Goal: Task Accomplishment & Management: Use online tool/utility

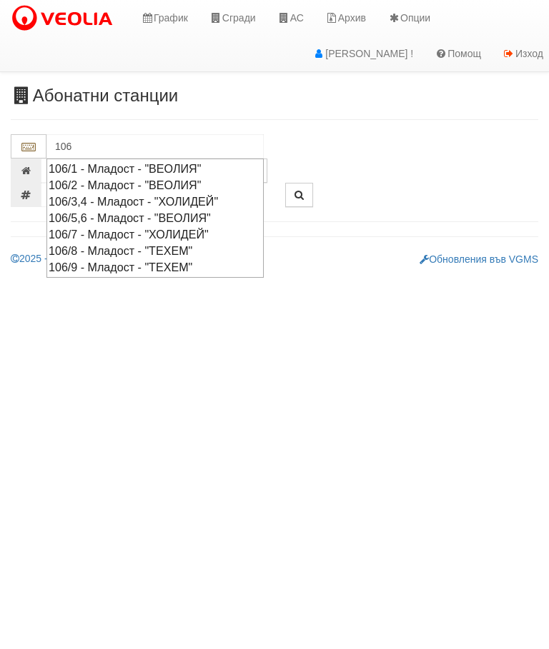
click at [133, 247] on div "106/8 - Младост - "ТЕХЕМ"" at bounding box center [155, 251] width 213 height 16
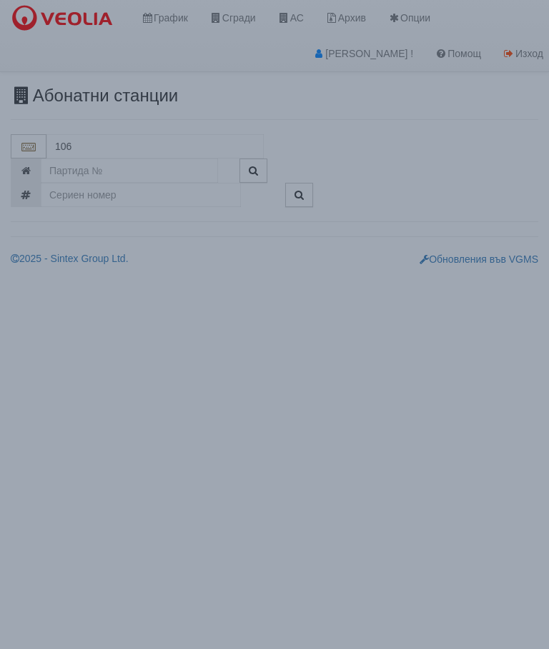
type input "106/8 - Младост - "ТЕХЕМ""
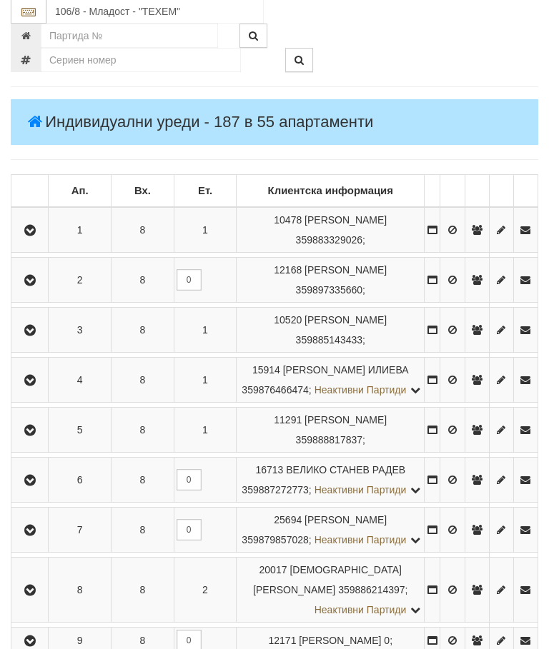
scroll to position [317, 0]
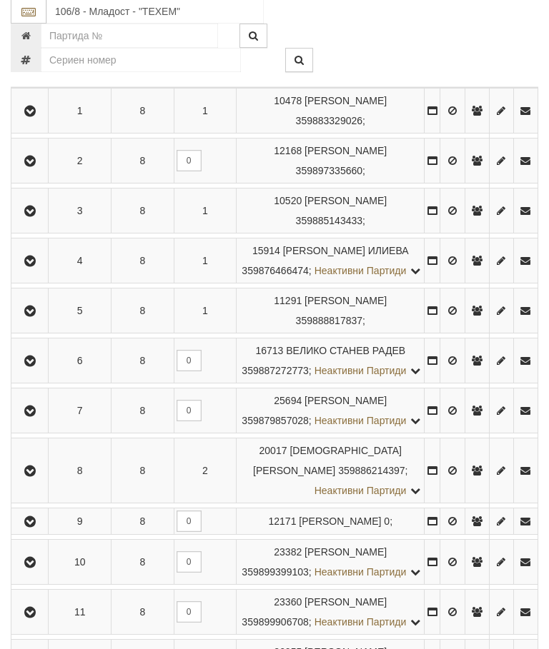
click at [35, 417] on icon "button" at bounding box center [29, 412] width 17 height 10
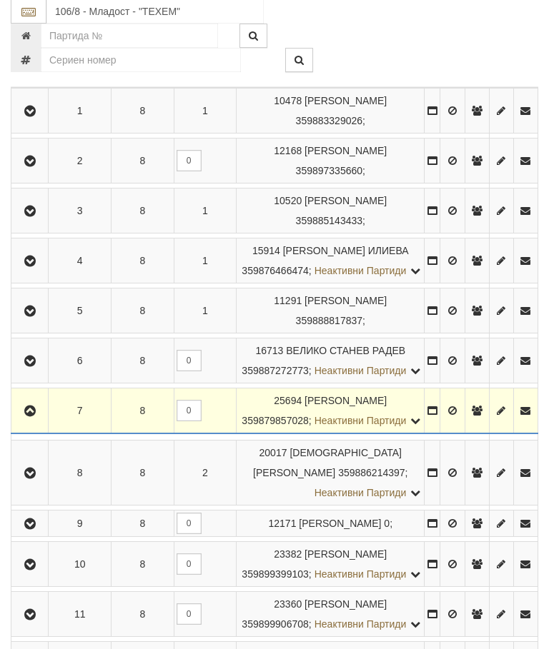
scroll to position [318, 0]
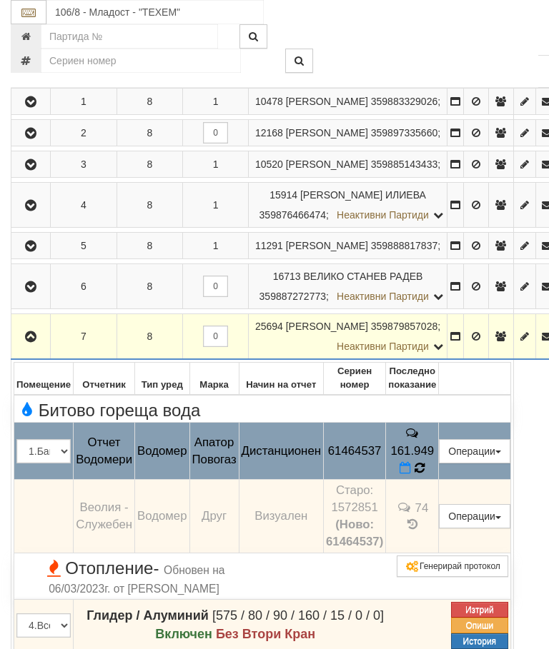
click at [425, 475] on icon at bounding box center [419, 468] width 11 height 13
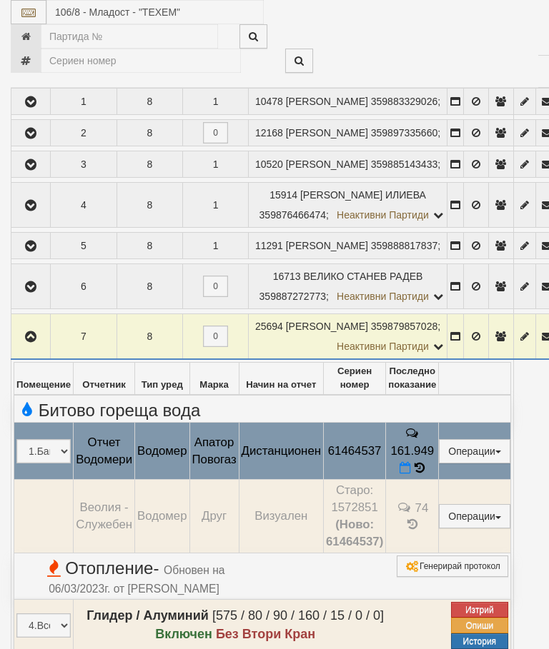
select select "10"
select select "1"
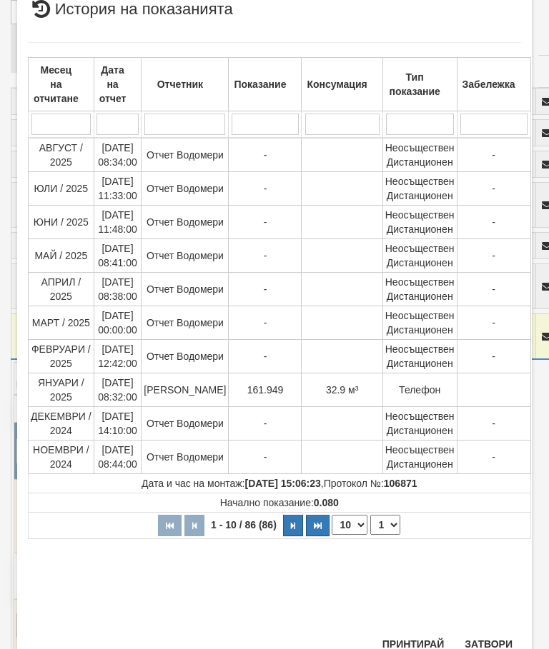
scroll to position [465, 0]
click at [485, 649] on button "Затвори" at bounding box center [488, 645] width 65 height 23
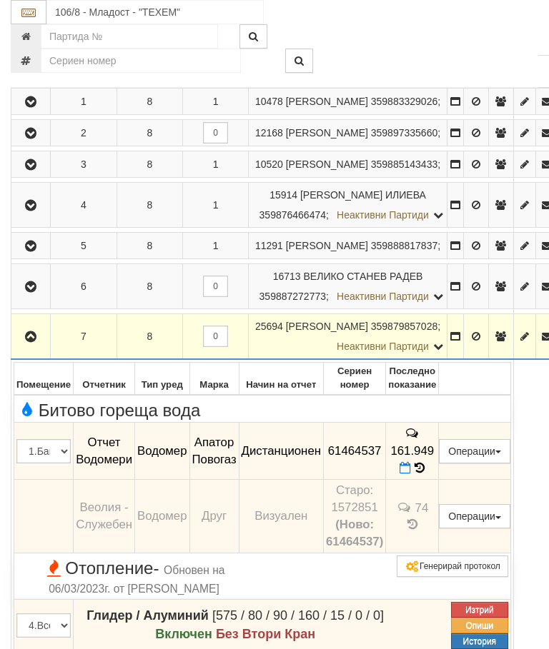
click at [439, 480] on td "161.949" at bounding box center [412, 451] width 53 height 57
click at [26, 342] on icon "button" at bounding box center [30, 337] width 17 height 10
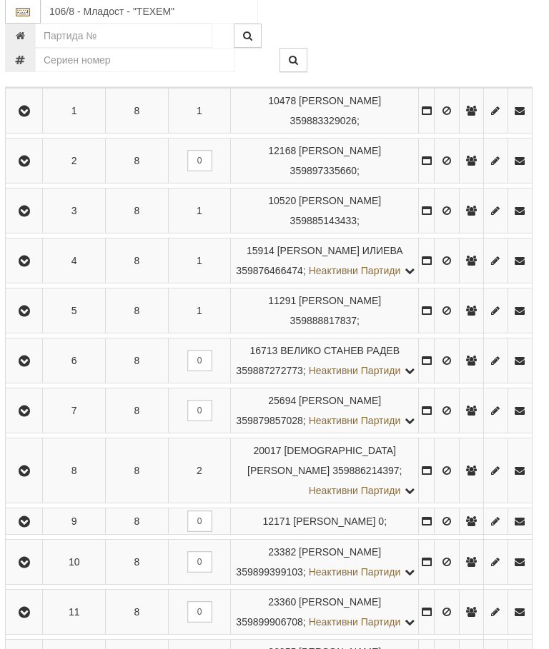
scroll to position [318, 5]
click at [29, 417] on icon "button" at bounding box center [24, 412] width 17 height 10
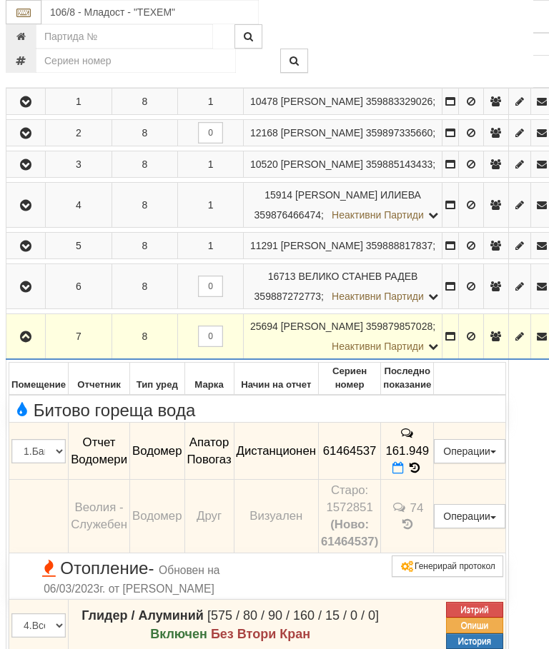
scroll to position [624, 0]
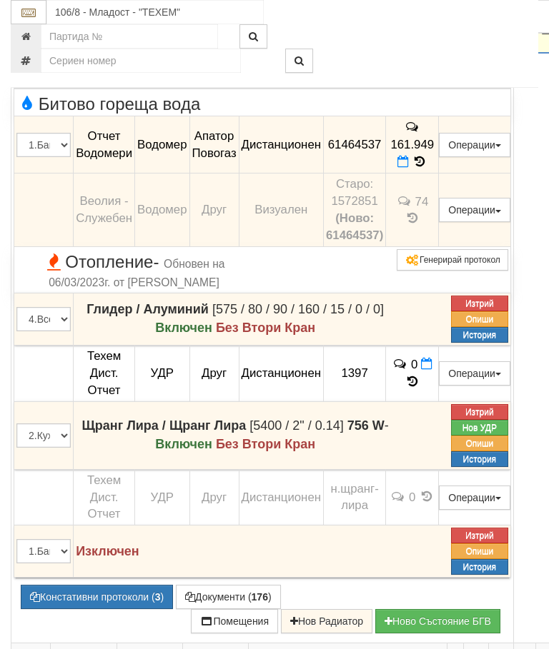
click at [221, 609] on button "Документи ( 176 )" at bounding box center [228, 597] width 105 height 24
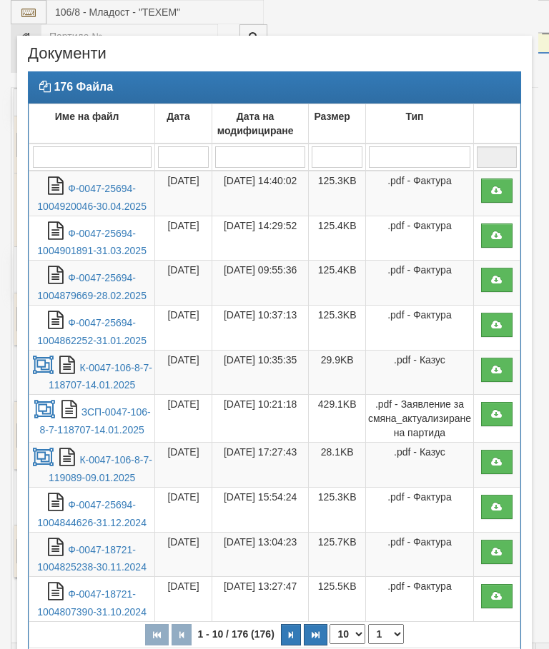
click at [93, 191] on link "Ф-0047-25694-1004920046-30.04.2025" at bounding box center [91, 197] width 109 height 29
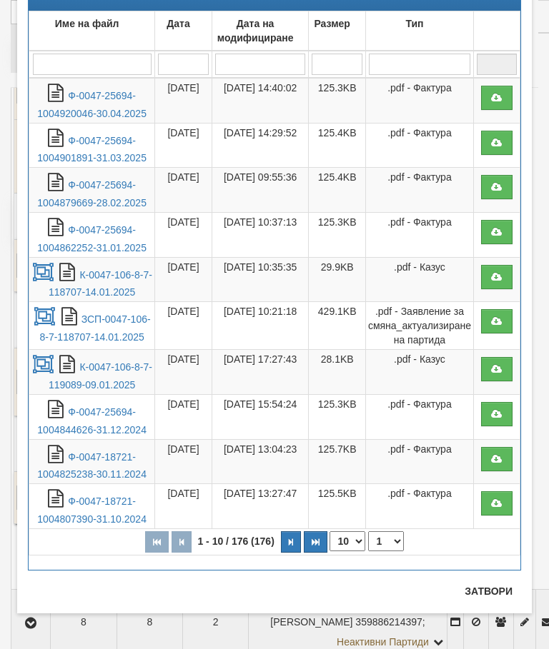
scroll to position [93, 0]
click at [492, 589] on button "Затвори" at bounding box center [488, 591] width 65 height 23
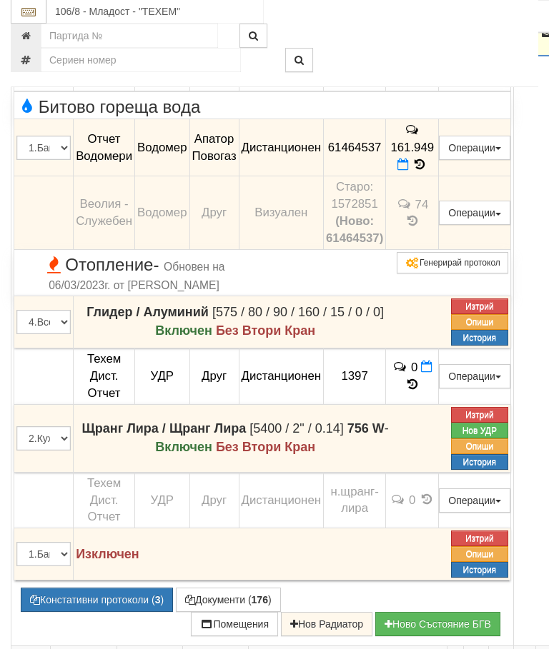
scroll to position [619, 0]
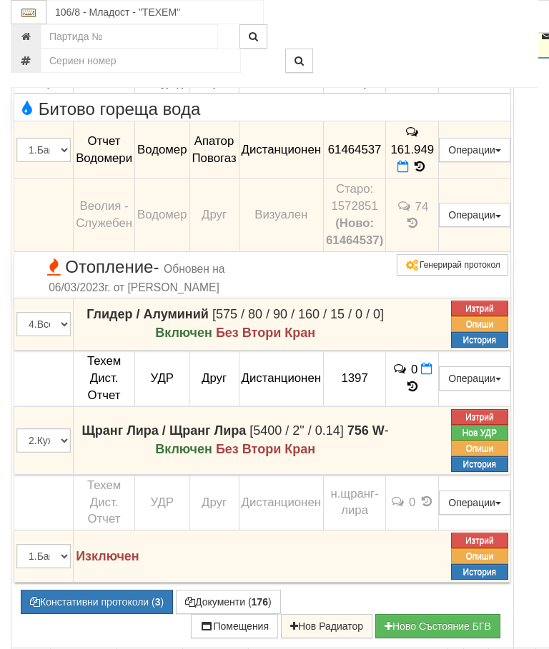
click at [439, 179] on td "161.949" at bounding box center [412, 149] width 53 height 57
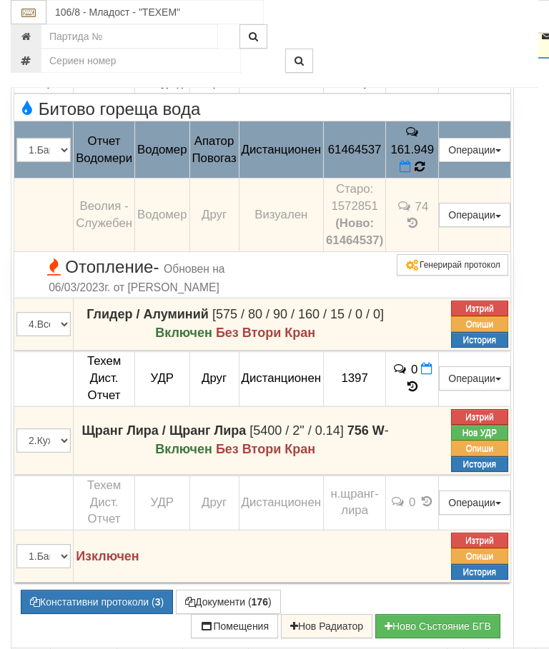
click at [424, 173] on icon at bounding box center [419, 167] width 10 height 12
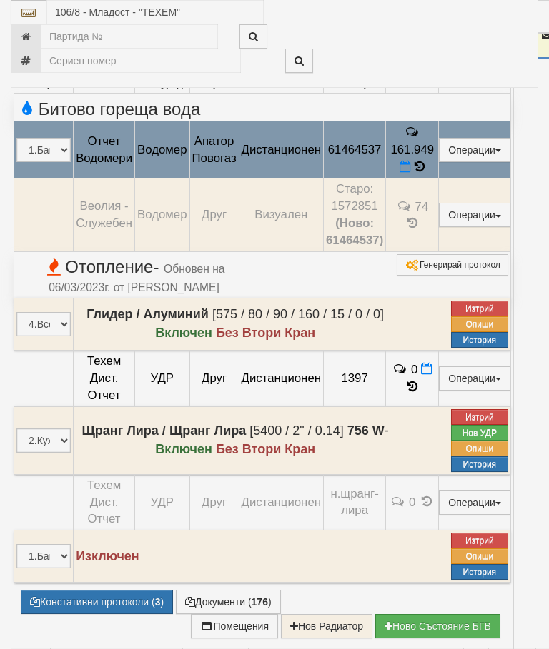
select select "10"
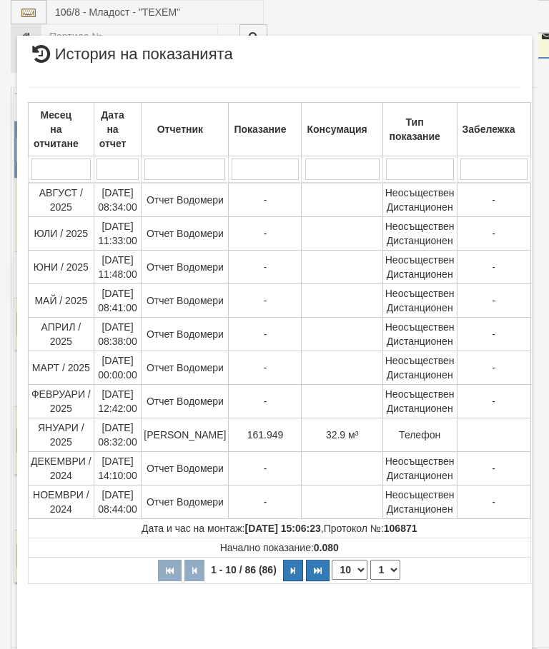
click at [386, 564] on select "1 2 3 4 5 6 7 8 9" at bounding box center [385, 570] width 30 height 20
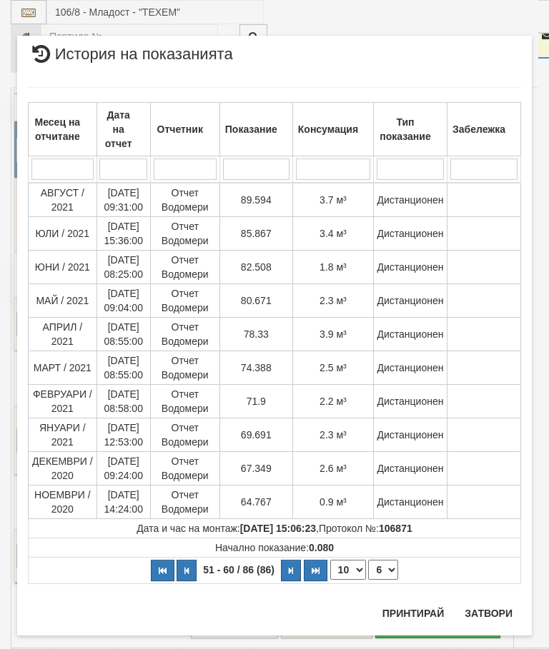
click at [389, 570] on select "1 2 3 4 5 6 7 8 9" at bounding box center [383, 570] width 30 height 20
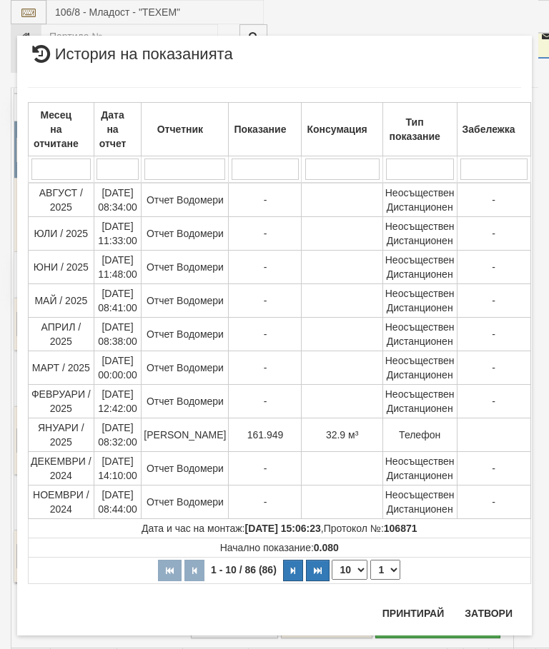
click at [384, 567] on select "1 2 3 4 5 6 7 8 9" at bounding box center [385, 570] width 30 height 20
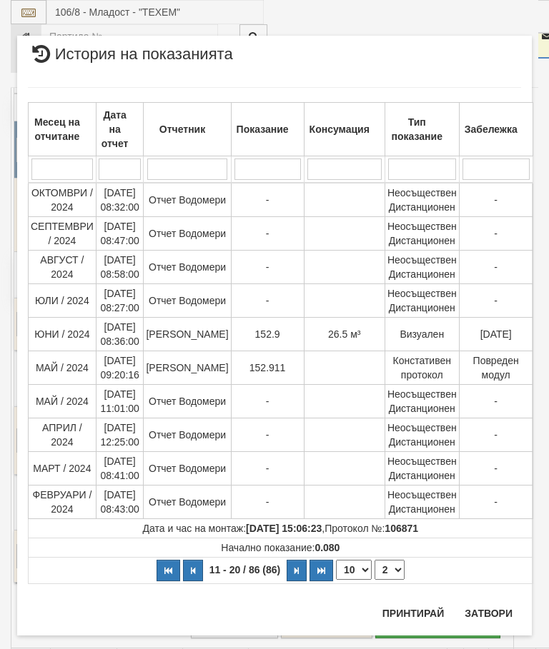
click at [387, 574] on select "1 2 3 4 5 6 7 8 9" at bounding box center [389, 570] width 30 height 20
select select "1"
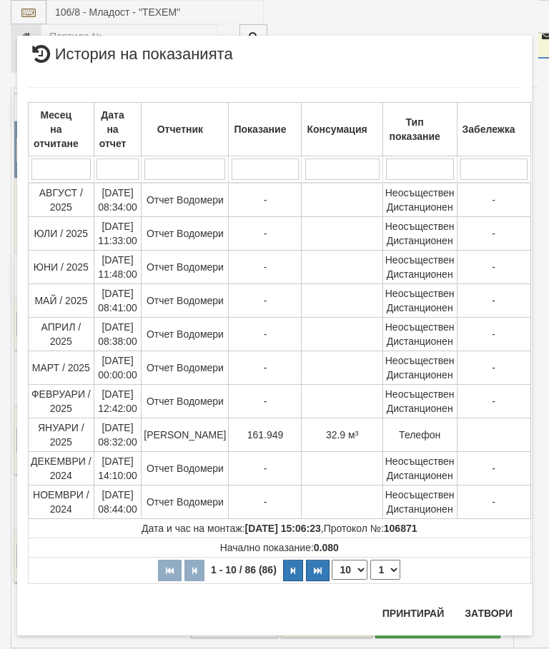
click at [495, 615] on button "Затвори" at bounding box center [488, 613] width 65 height 23
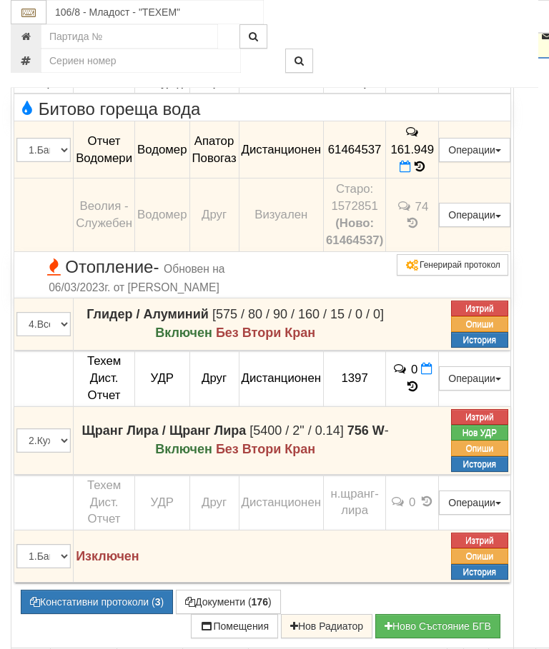
click at [27, 46] on button "button" at bounding box center [31, 34] width 34 height 21
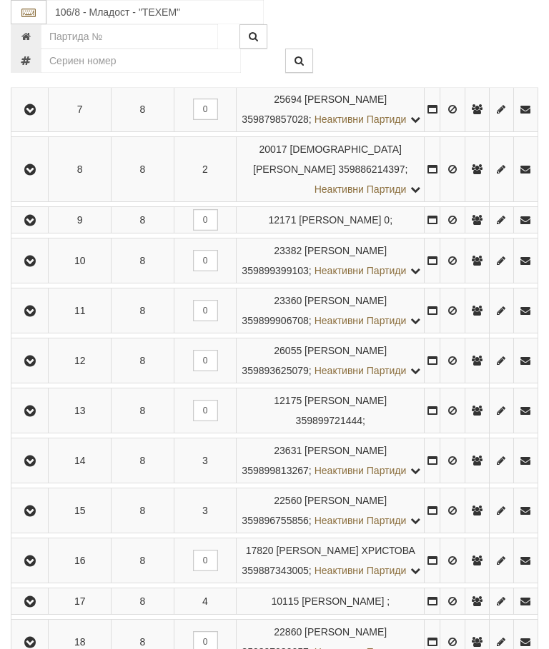
click at [39, 115] on icon "button" at bounding box center [29, 110] width 17 height 10
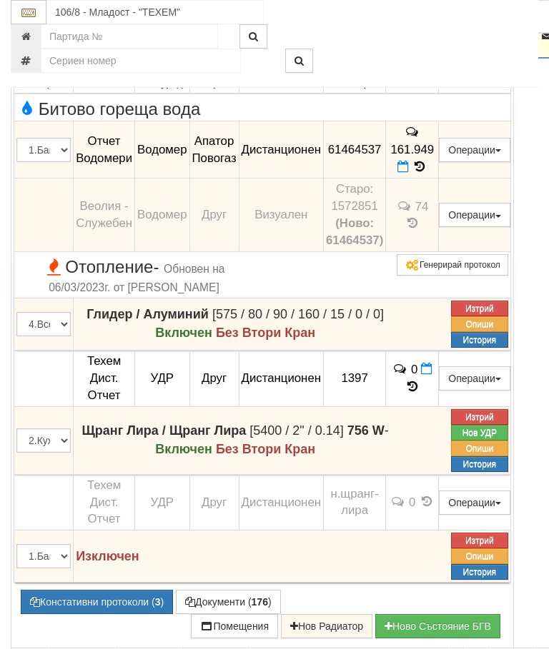
click at [409, 173] on icon at bounding box center [402, 167] width 11 height 12
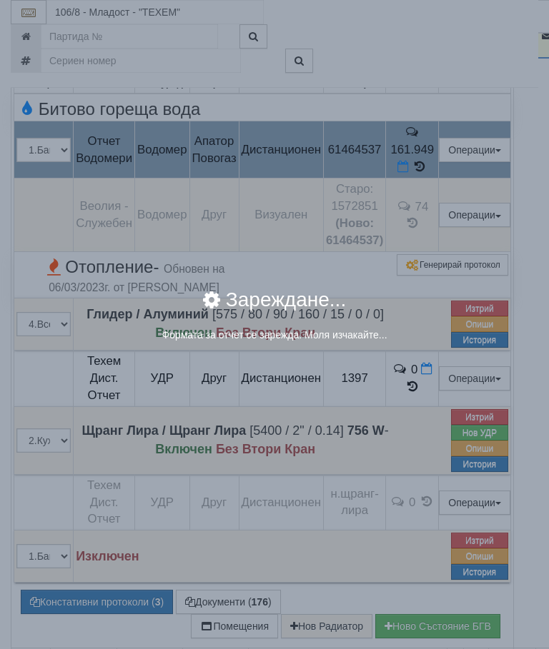
select select "8ac75930-9bfd-e511-80be-8d5a1dced85a"
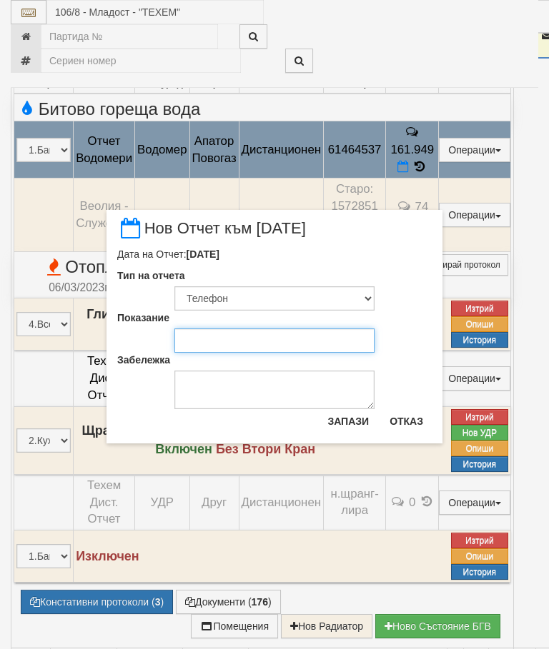
click at [204, 337] on input "Показание" at bounding box center [274, 341] width 200 height 24
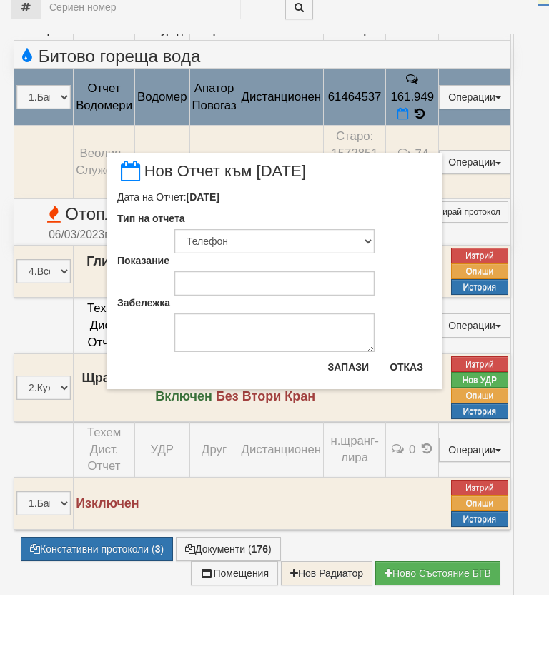
click at [407, 409] on button "Отказ" at bounding box center [406, 420] width 51 height 23
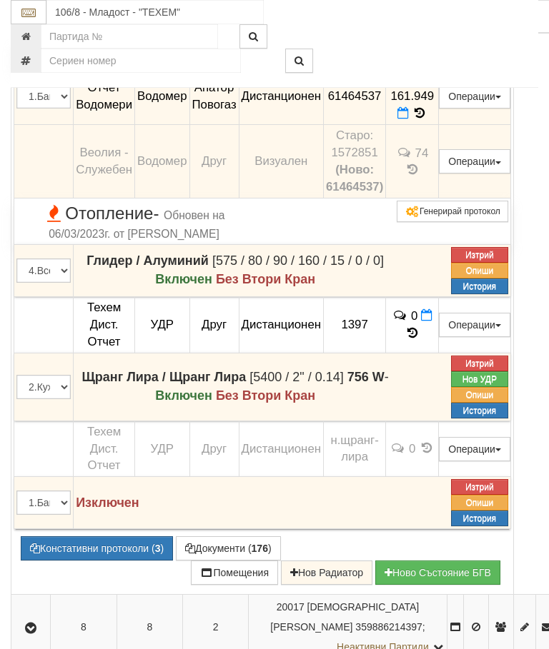
click at [0, 0] on button "Редакция / Протокол" at bounding box center [0, 0] width 0 height 0
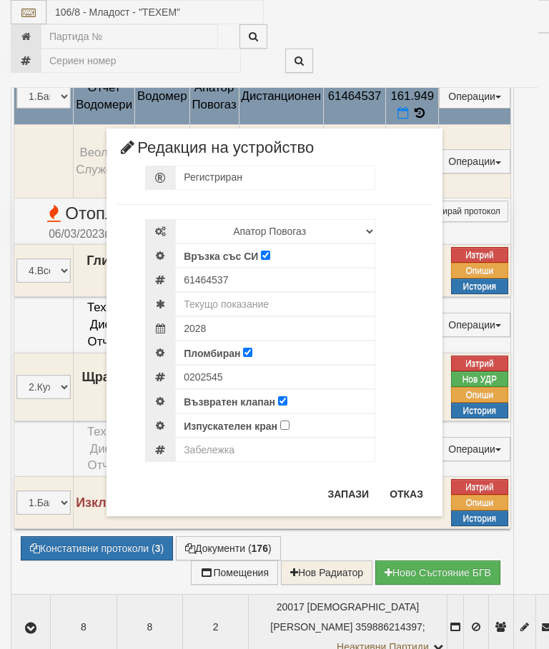
click at [414, 499] on button "Отказ" at bounding box center [406, 494] width 51 height 23
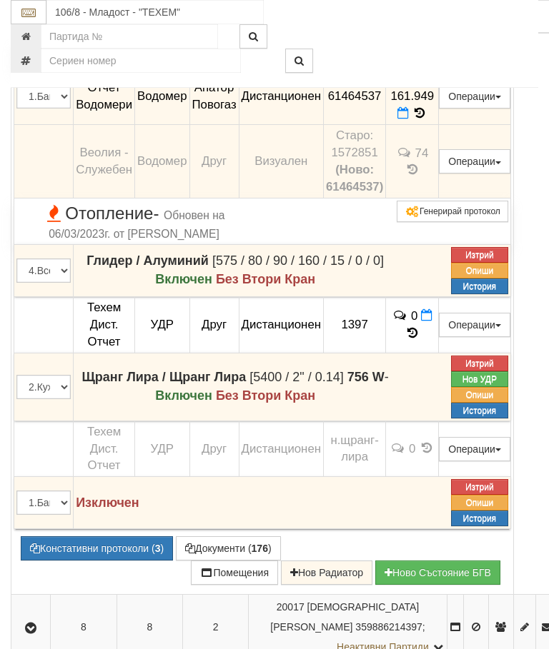
click at [409, 119] on icon at bounding box center [402, 113] width 11 height 12
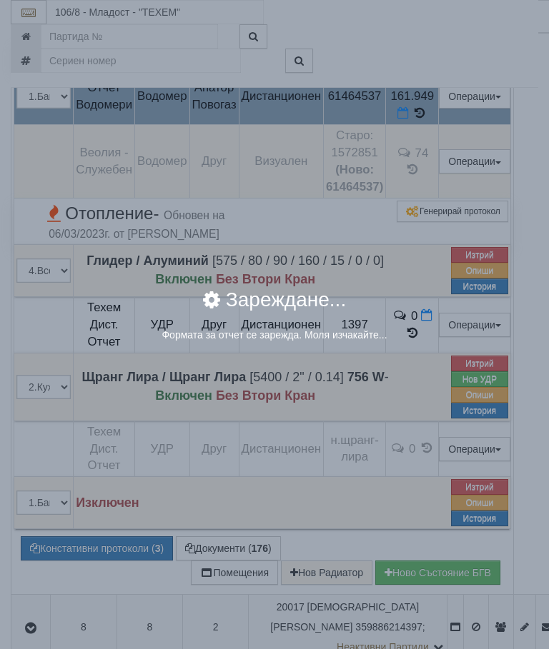
select select "8ac75930-9bfd-e511-80be-8d5a1dced85a"
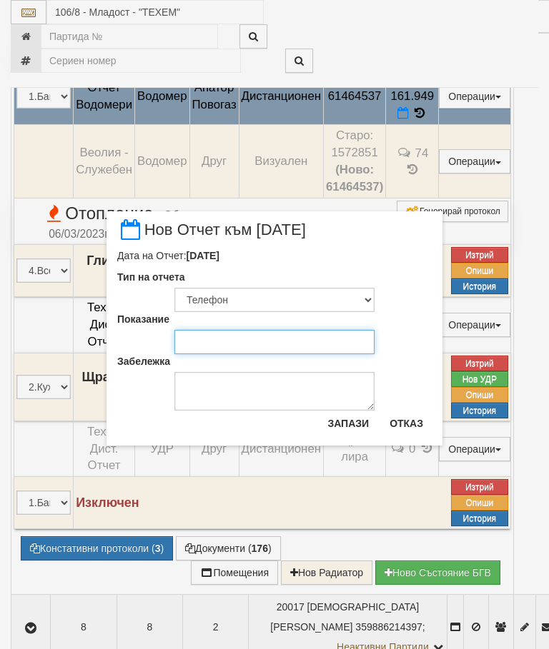
click at [196, 343] on input "Показание" at bounding box center [274, 342] width 200 height 24
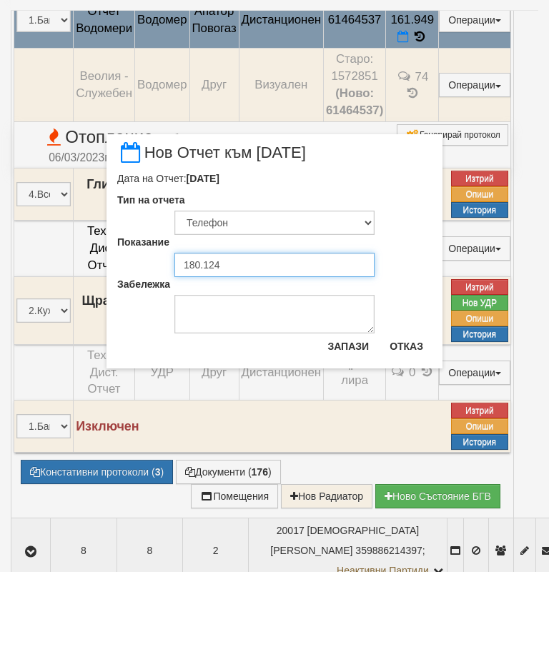
type input "180.124"
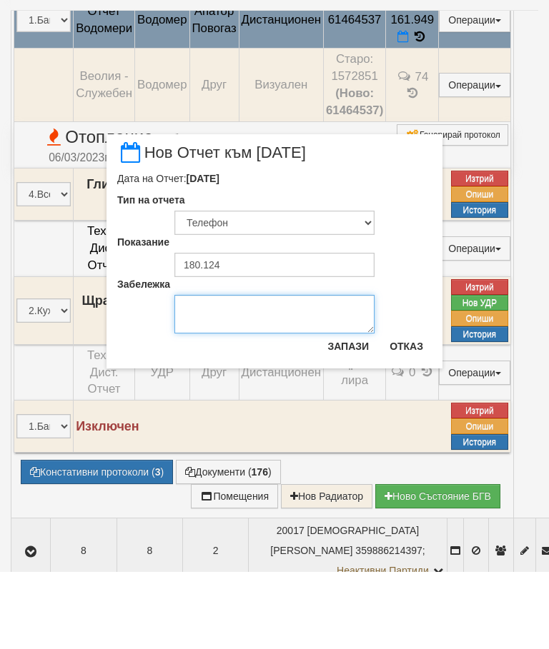
click at [212, 372] on textarea "Забележка" at bounding box center [274, 391] width 200 height 39
type textarea "[DATE]"
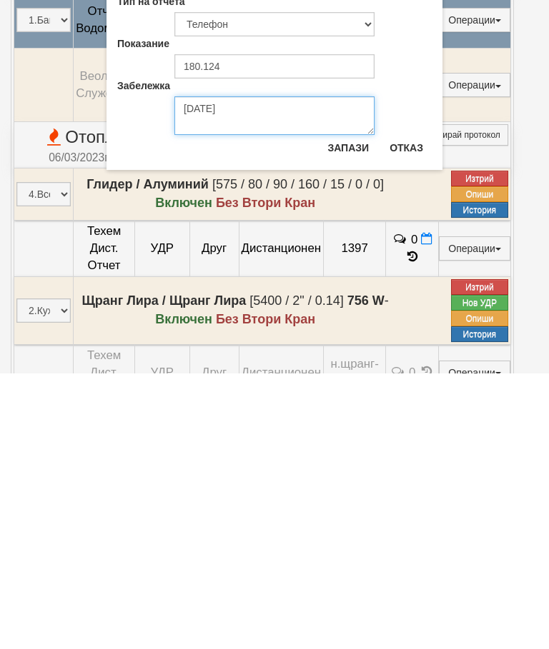
scroll to position [444, 0]
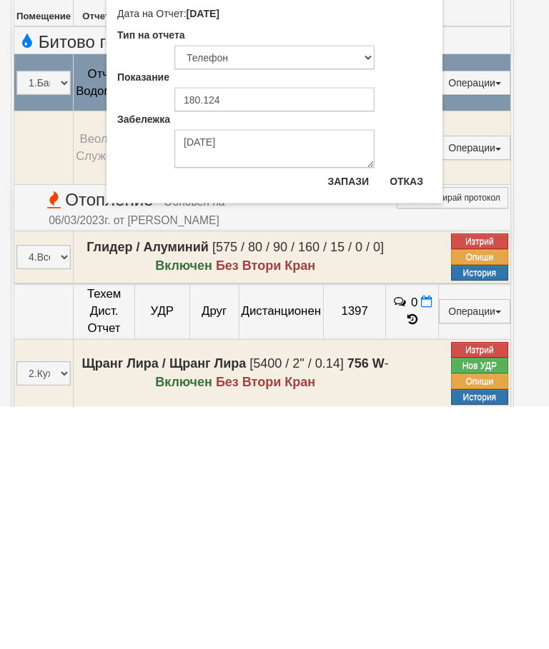
click at [410, 412] on button "Отказ" at bounding box center [406, 423] width 51 height 23
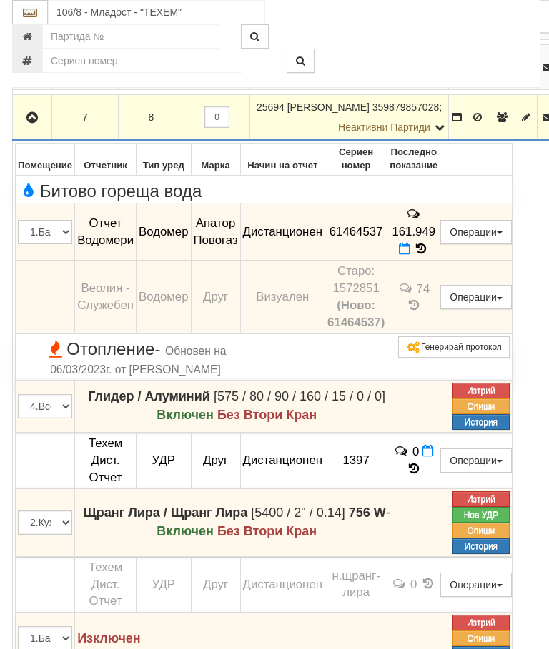
scroll to position [538, 0]
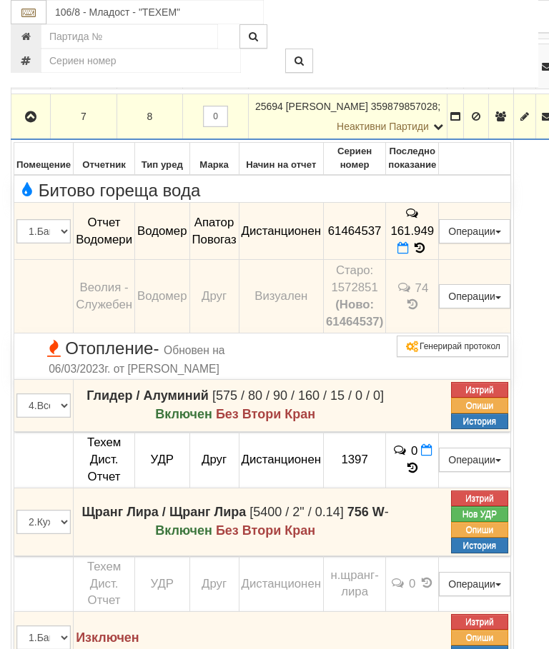
click at [409, 254] on icon at bounding box center [402, 248] width 11 height 12
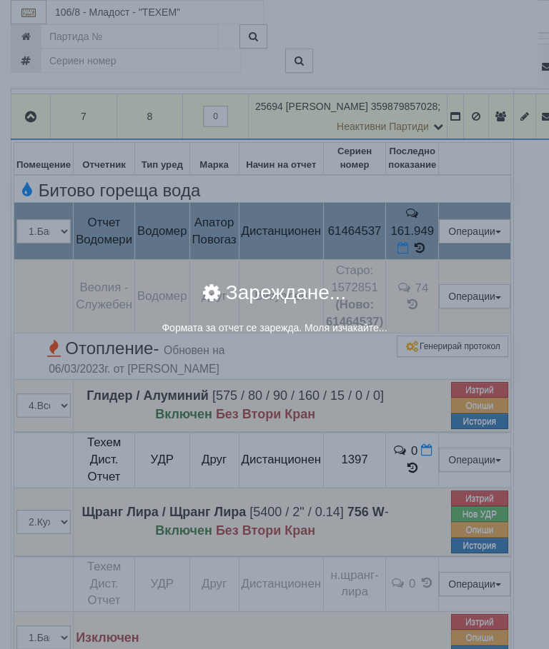
select select "8ac75930-9bfd-e511-80be-8d5a1dced85a"
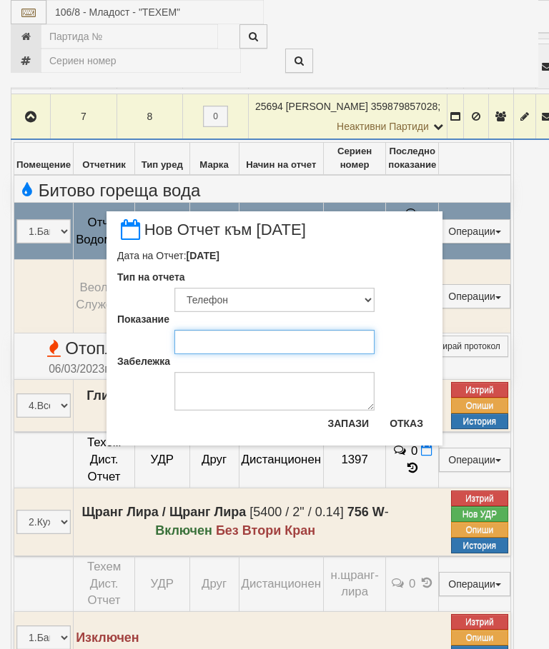
click at [203, 348] on input "Показание" at bounding box center [274, 342] width 200 height 24
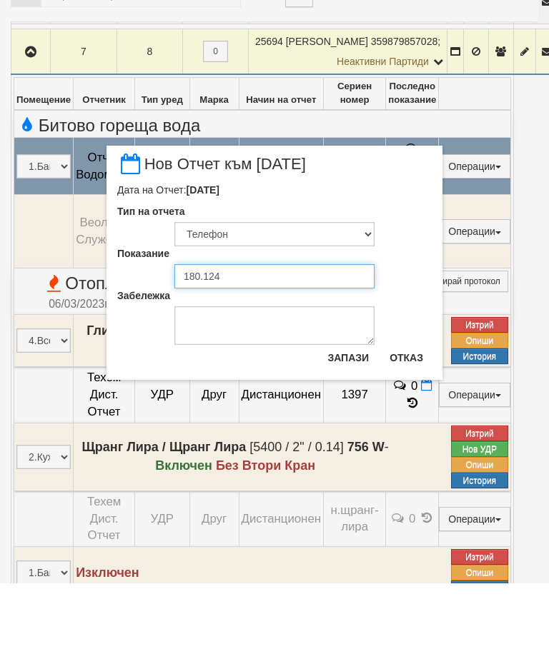
type input "180.124"
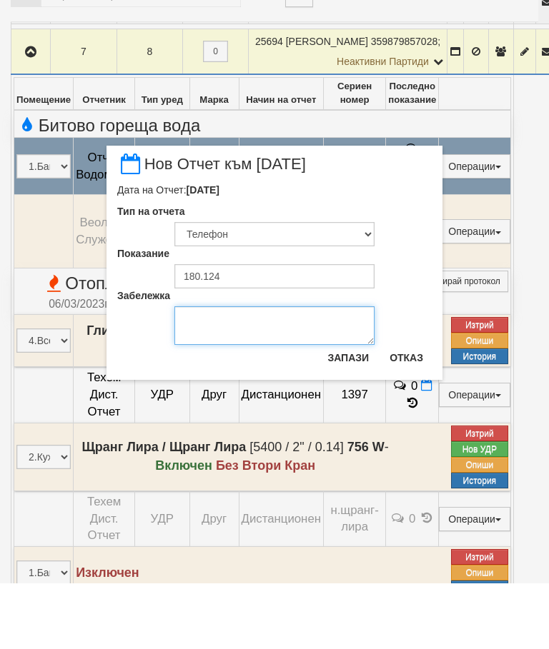
click at [209, 372] on textarea "Забележка" at bounding box center [274, 391] width 200 height 39
type textarea "[DATE]"
click at [354, 412] on button "Запази" at bounding box center [348, 423] width 59 height 23
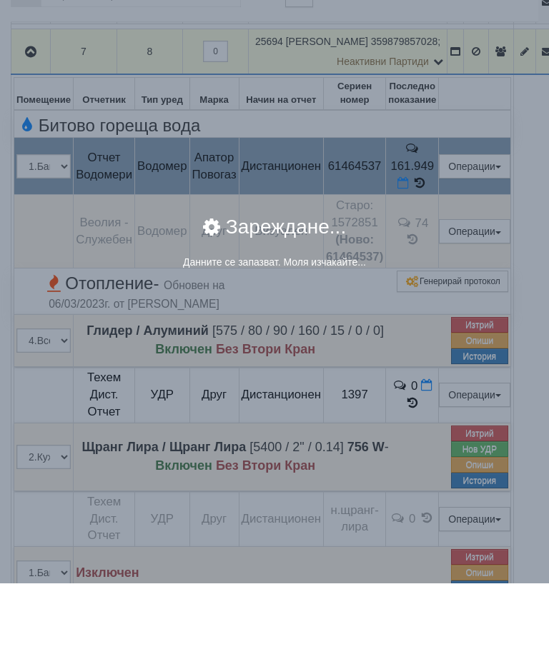
scroll to position [604, 0]
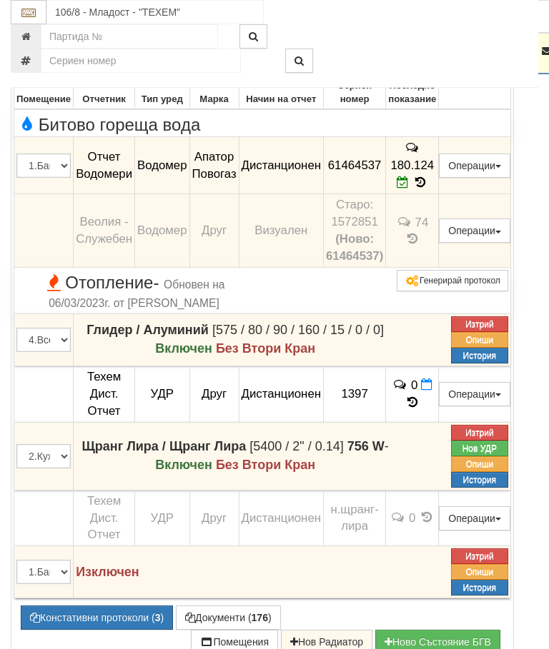
click at [31, 56] on icon "button" at bounding box center [30, 51] width 17 height 10
